Goal: Task Accomplishment & Management: Use online tool/utility

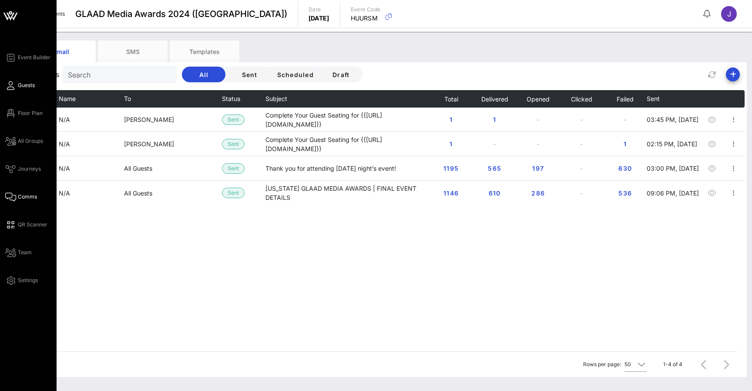
click at [10, 85] on icon at bounding box center [10, 85] width 11 height 1
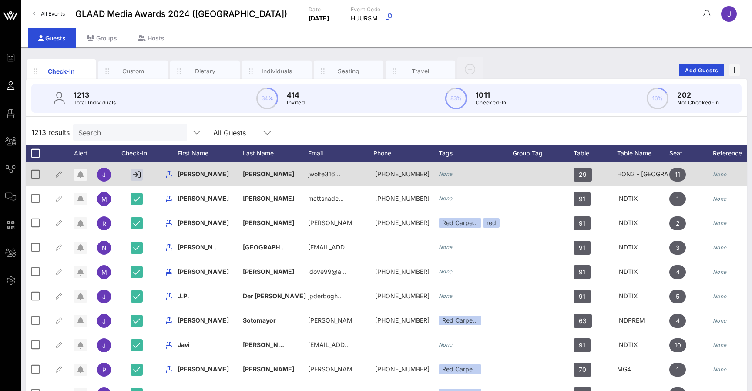
scroll to position [0, 91]
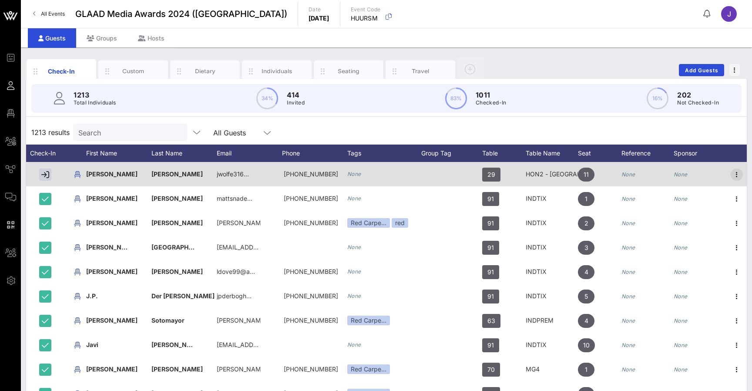
click at [736, 174] on icon "button" at bounding box center [736, 174] width 10 height 10
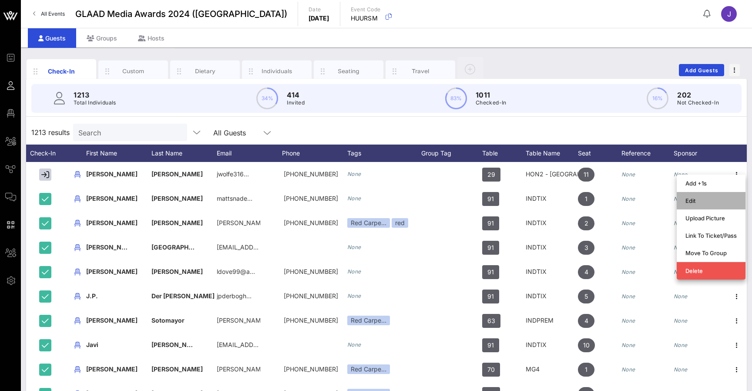
click at [710, 202] on div "Edit" at bounding box center [710, 200] width 51 height 7
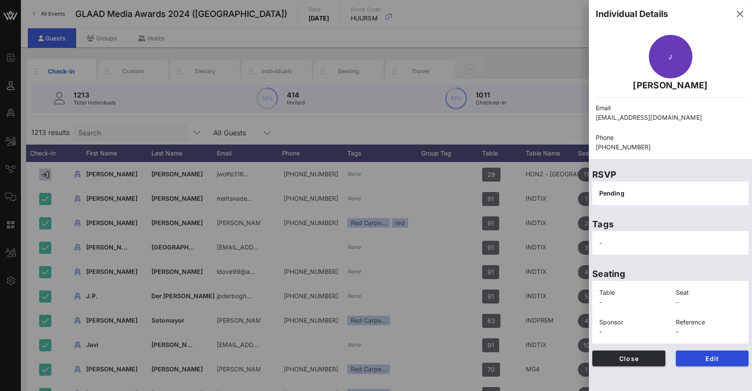
click at [642, 359] on span "Close" at bounding box center [628, 357] width 59 height 7
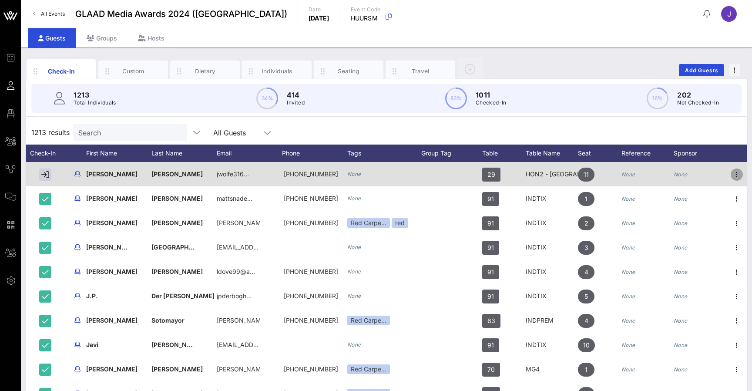
click at [736, 172] on icon "button" at bounding box center [736, 174] width 10 height 10
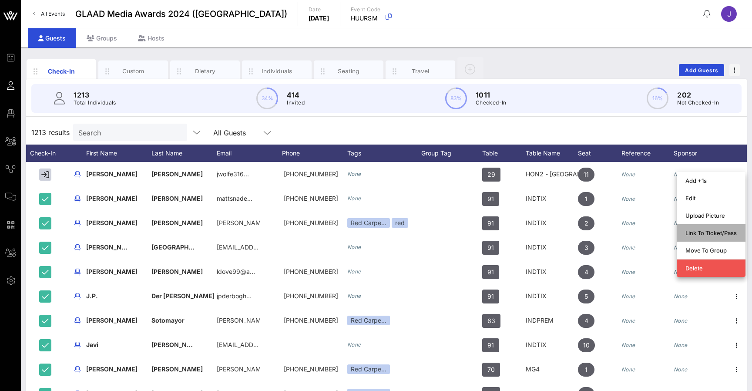
click at [715, 232] on div "Link To Ticket/Pass" at bounding box center [710, 232] width 51 height 7
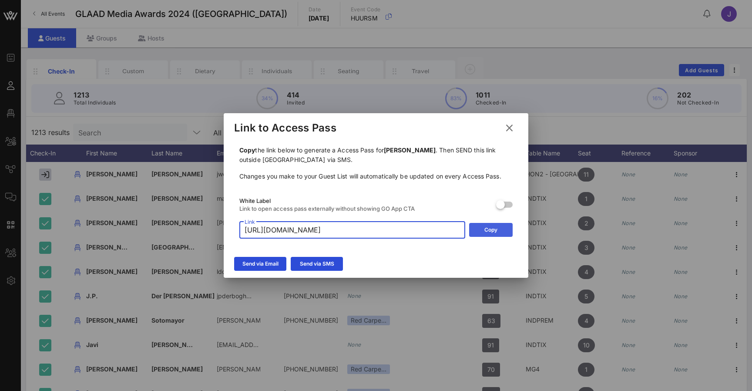
drag, startPoint x: 423, startPoint y: 227, endPoint x: 477, endPoint y: 234, distance: 54.4
click at [477, 234] on div "​ Link https://go.vow.app/pass/49262386-6e93-4c93-9800-14ec267cd183/v5U4iCilZMy…" at bounding box center [375, 229] width 273 height 17
click at [451, 228] on input "https://go.vow.app/pass/49262386-6e93-4c93-9800-14ec267cd183/v5U4iCilZMyczwZtcE…" at bounding box center [351, 230] width 215 height 14
drag, startPoint x: 430, startPoint y: 230, endPoint x: 471, endPoint y: 230, distance: 40.4
click at [471, 230] on div "​ Link https://go.vow.app/pass/49262386-6e93-4c93-9800-14ec267cd183/v5U4iCilZMy…" at bounding box center [375, 229] width 273 height 17
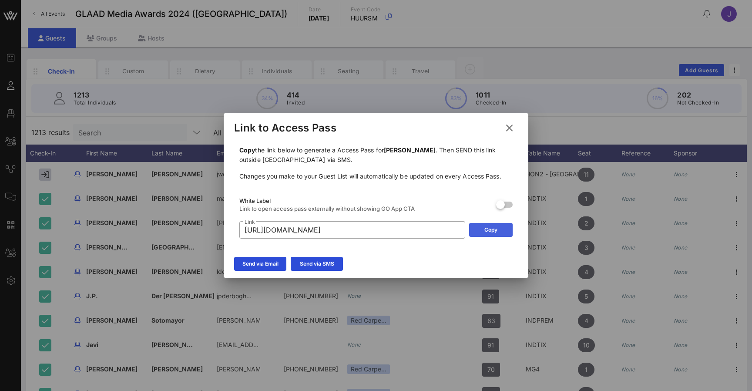
click at [479, 229] on button "Copy" at bounding box center [490, 230] width 43 height 14
click at [511, 124] on icon at bounding box center [509, 127] width 12 height 11
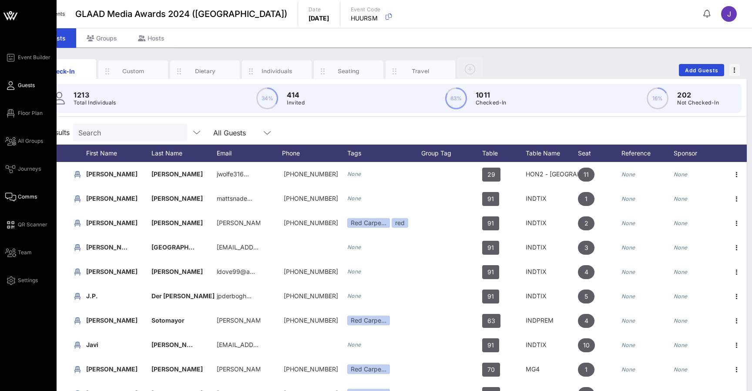
click at [15, 196] on icon at bounding box center [10, 196] width 11 height 1
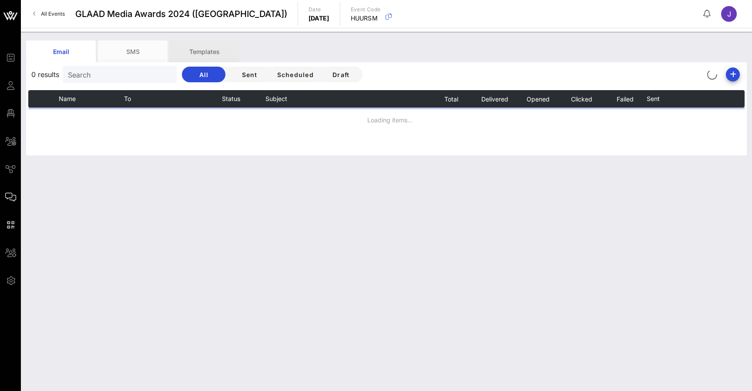
click at [218, 53] on div "Templates" at bounding box center [205, 51] width 70 height 22
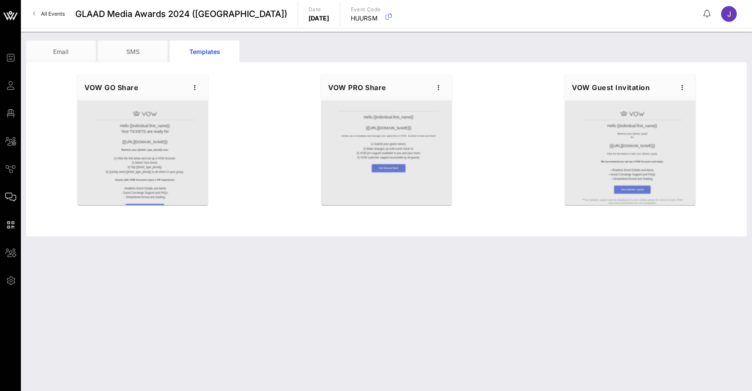
click at [689, 87] on div "VOW Guest Invitation" at bounding box center [629, 87] width 130 height 26
click at [681, 85] on icon "button" at bounding box center [682, 87] width 10 height 10
click at [688, 105] on div "Edit" at bounding box center [696, 102] width 22 height 7
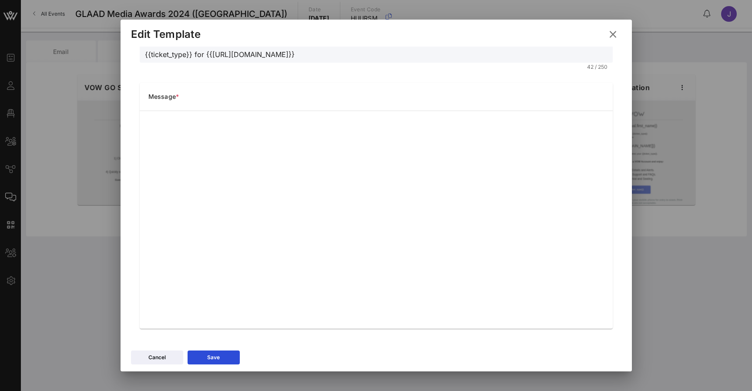
scroll to position [73, 0]
click at [609, 34] on icon at bounding box center [612, 34] width 12 height 11
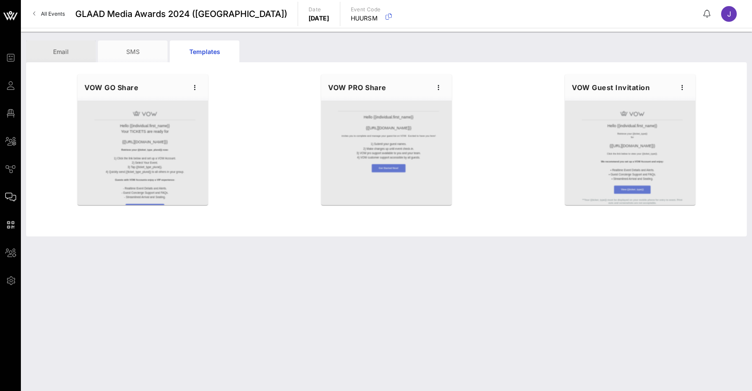
click at [59, 47] on div "Email" at bounding box center [61, 51] width 70 height 22
